Goal: Task Accomplishment & Management: Manage account settings

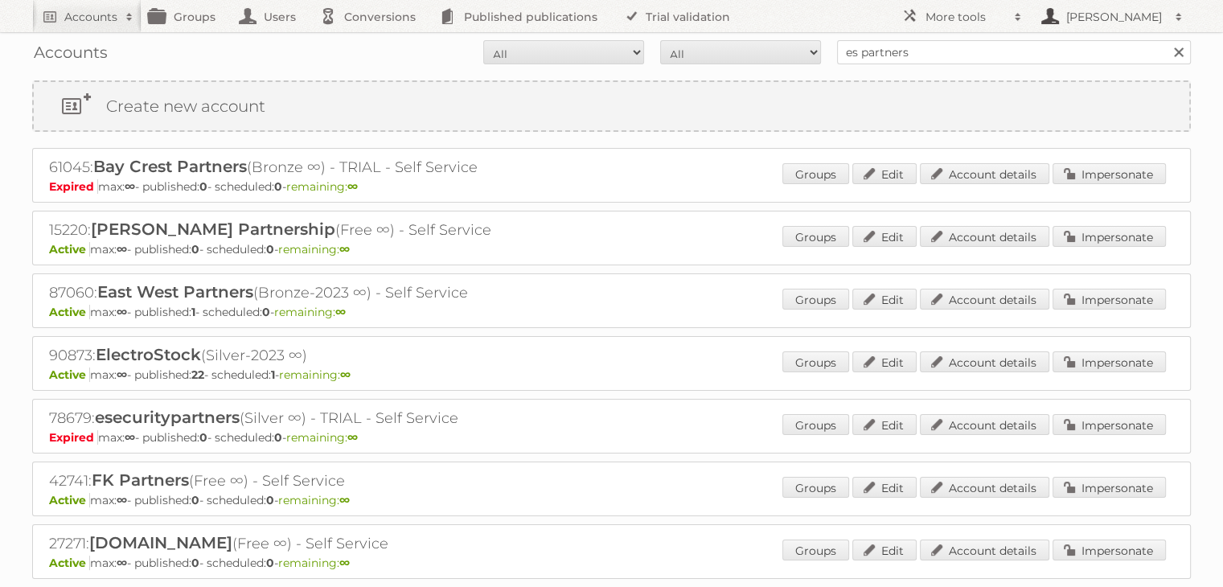
click at [1116, 13] on h2 "[PERSON_NAME]" at bounding box center [1114, 17] width 105 height 16
click at [72, 2] on link "Accounts" at bounding box center [86, 16] width 109 height 32
click at [74, 6] on link "Accounts" at bounding box center [86, 16] width 109 height 32
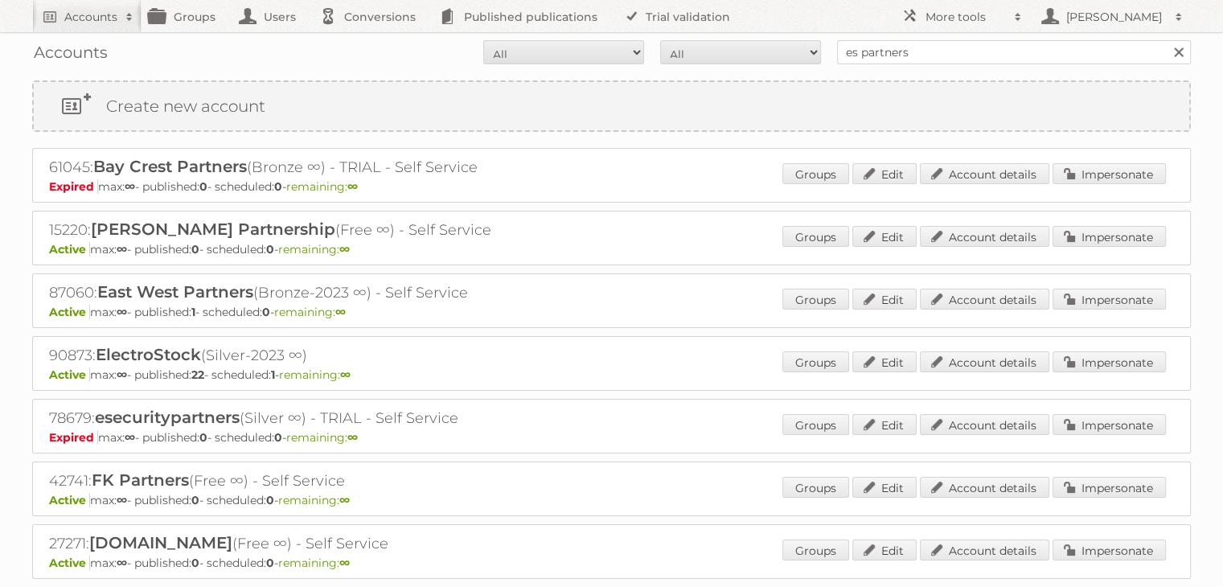
click at [41, 72] on div "Accounts All Active Expired Pending All Paid Trials Self service es partners Se…" at bounding box center [611, 52] width 1158 height 40
click at [68, 59] on form "All Active Expired Pending All Paid Trials Self service es partners Search" at bounding box center [611, 52] width 1158 height 24
drag, startPoint x: 14, startPoint y: 10, endPoint x: 797, endPoint y: 76, distance: 784.9
click at [16, 10] on div "Accounts Search Advanced Search Create new account Groups Users Conversions Pub…" at bounding box center [611, 16] width 1223 height 32
click at [967, 51] on input "es partners" at bounding box center [1014, 52] width 354 height 24
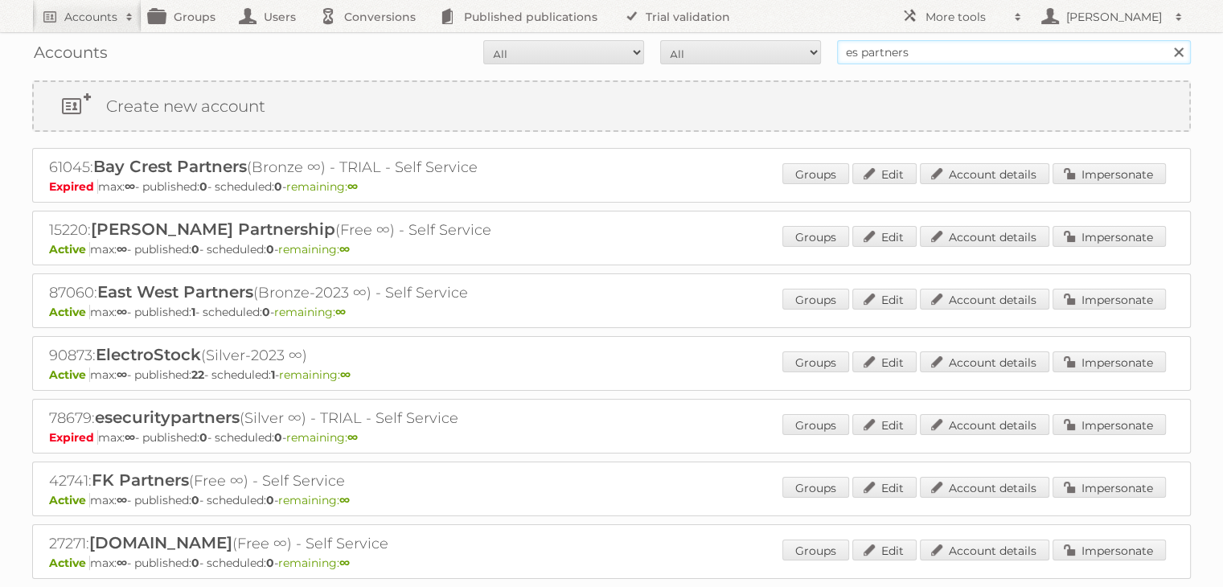
click at [967, 51] on input "es partners" at bounding box center [1014, 52] width 354 height 24
type input "[PERSON_NAME]"
click at [1166, 40] on input "Search" at bounding box center [1178, 52] width 24 height 24
click at [967, 51] on input "[PERSON_NAME]" at bounding box center [1014, 52] width 354 height 24
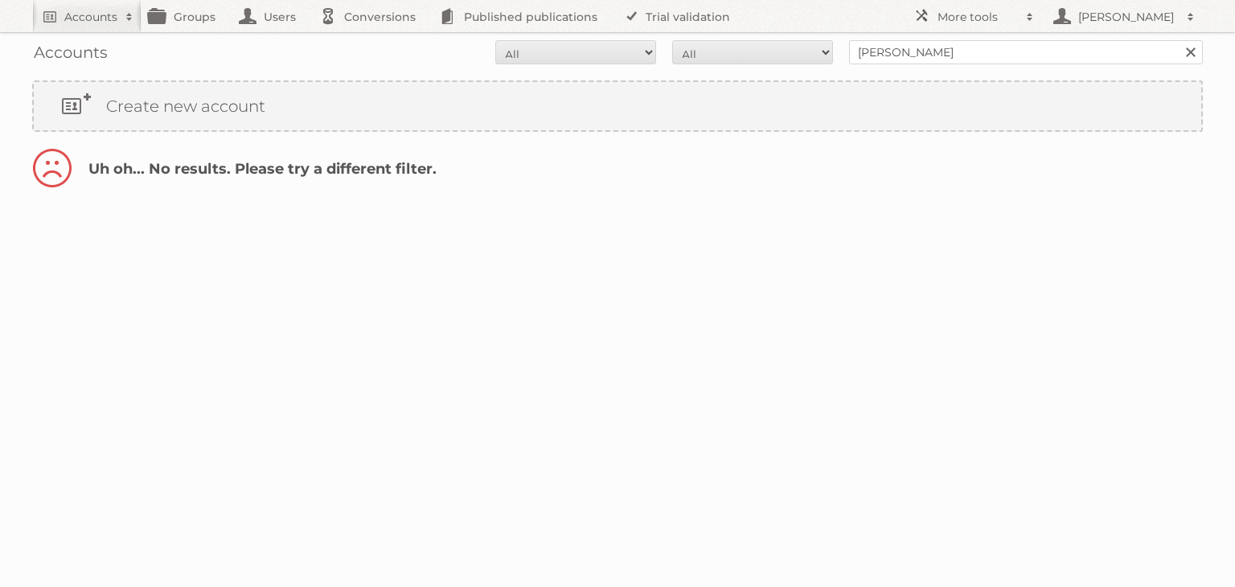
type input "ramon eerdman"
click at [1178, 40] on input "Search" at bounding box center [1190, 52] width 24 height 24
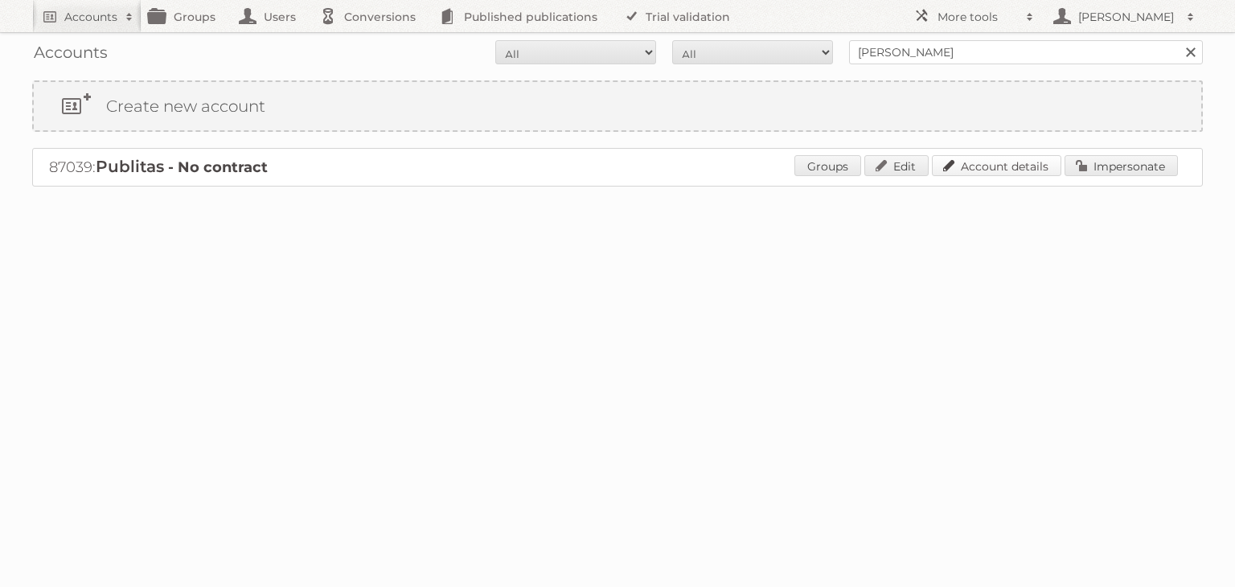
click at [982, 162] on link "Account details" at bounding box center [996, 165] width 129 height 21
click at [944, 311] on body "Accounts Search Advanced Search Create new account Groups Users Conversions Pub…" at bounding box center [617, 293] width 1235 height 587
click at [1101, 168] on link "Impersonate" at bounding box center [1120, 165] width 113 height 21
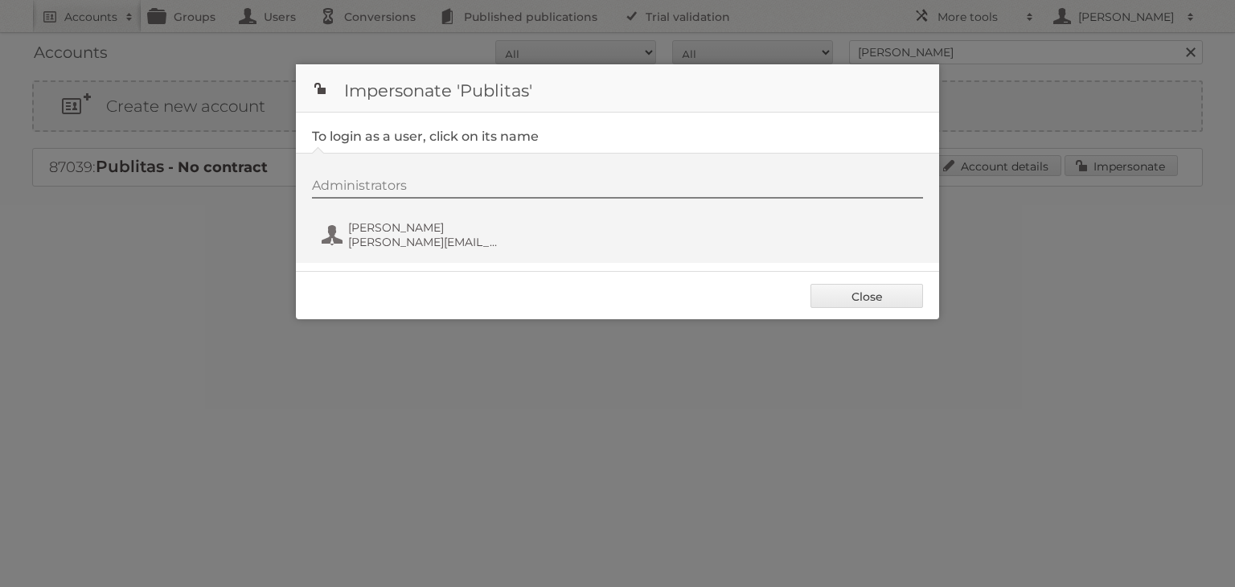
click at [379, 255] on div "Administrators [PERSON_NAME] [PERSON_NAME][EMAIL_ADDRESS][DOMAIN_NAME]" at bounding box center [617, 208] width 643 height 110
click at [414, 246] on span "[PERSON_NAME][EMAIL_ADDRESS][DOMAIN_NAME]" at bounding box center [426, 242] width 156 height 14
